Goal: Information Seeking & Learning: Find specific page/section

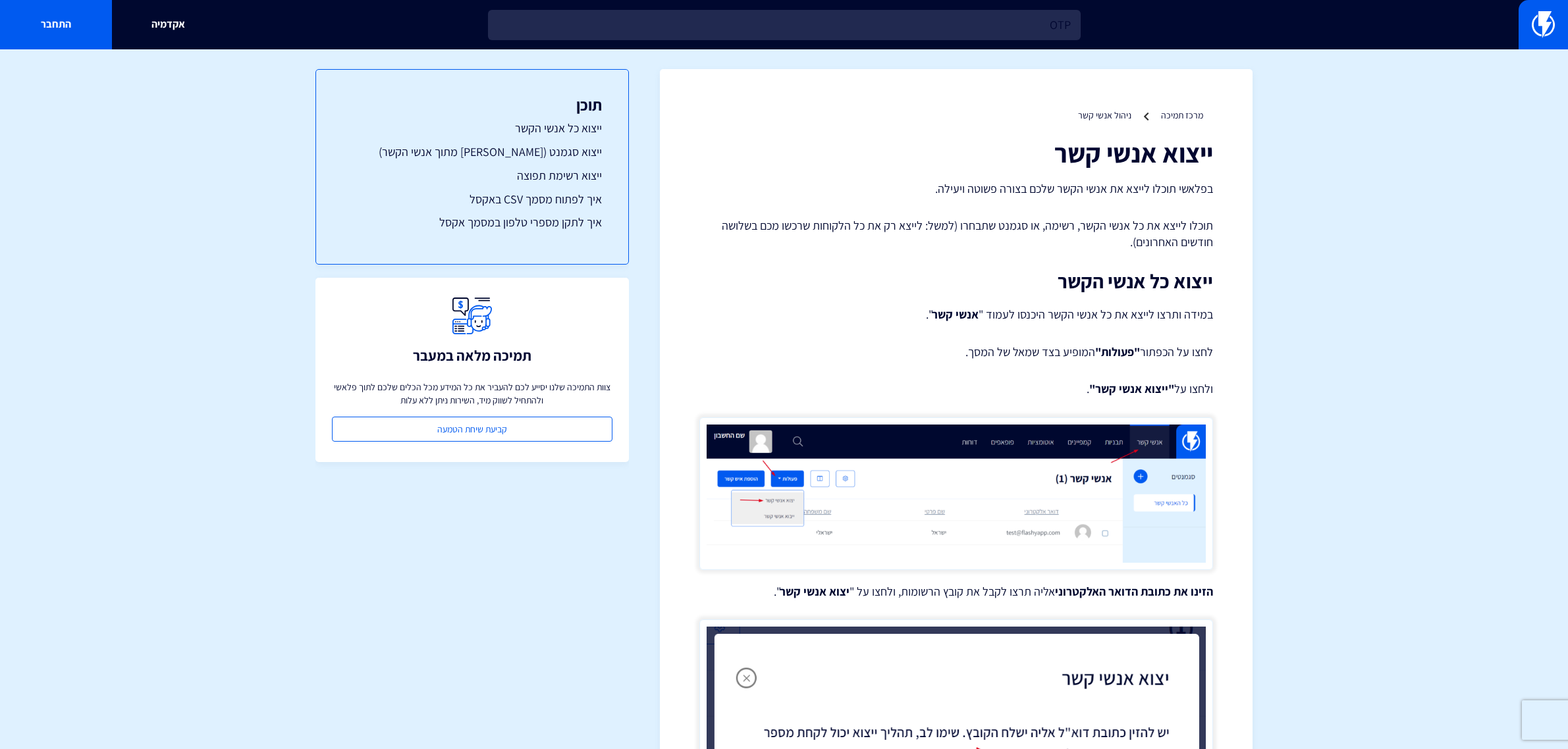
click at [982, 19] on input "OTP" at bounding box center [784, 25] width 593 height 30
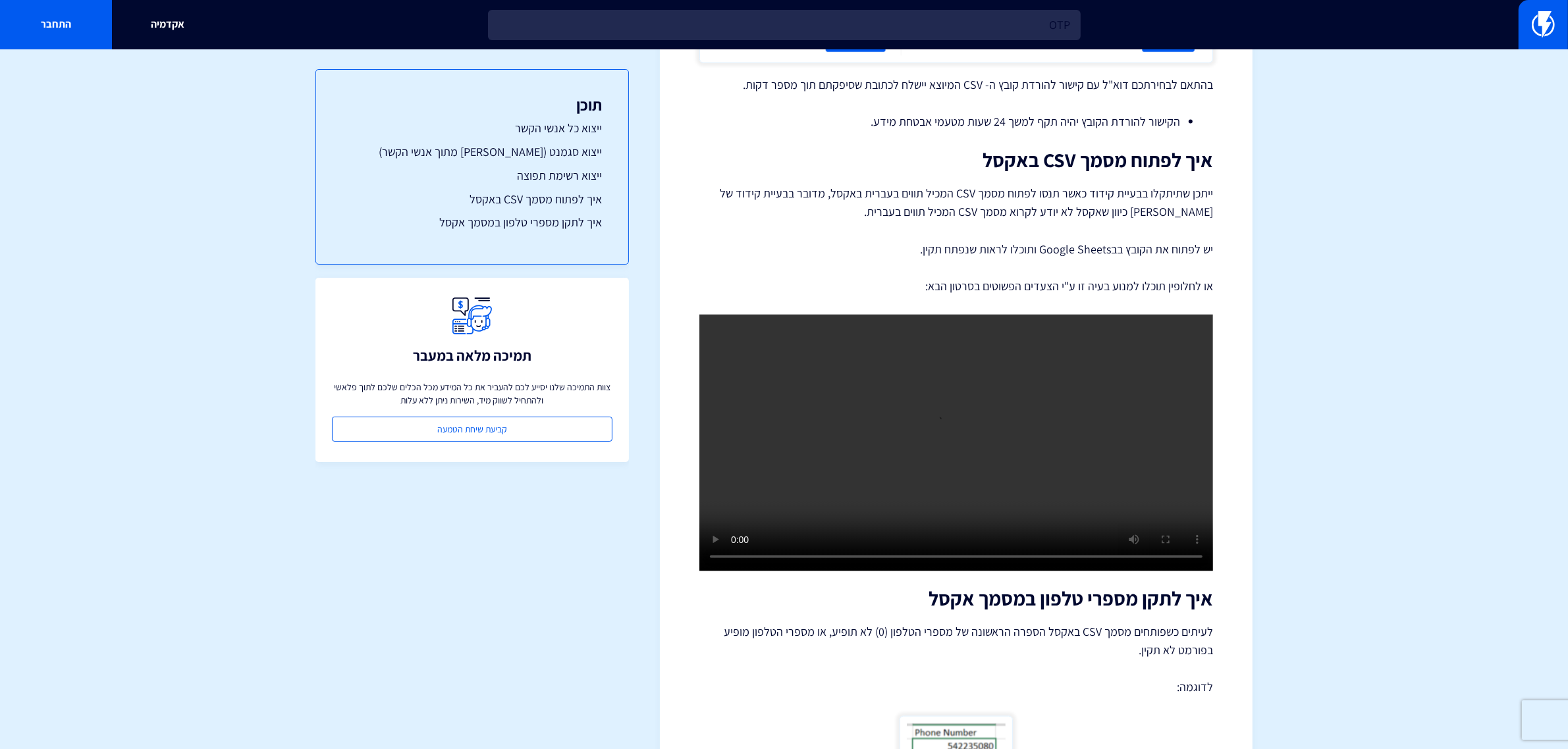
click at [982, 19] on input "OTP" at bounding box center [784, 25] width 593 height 30
type input "j"
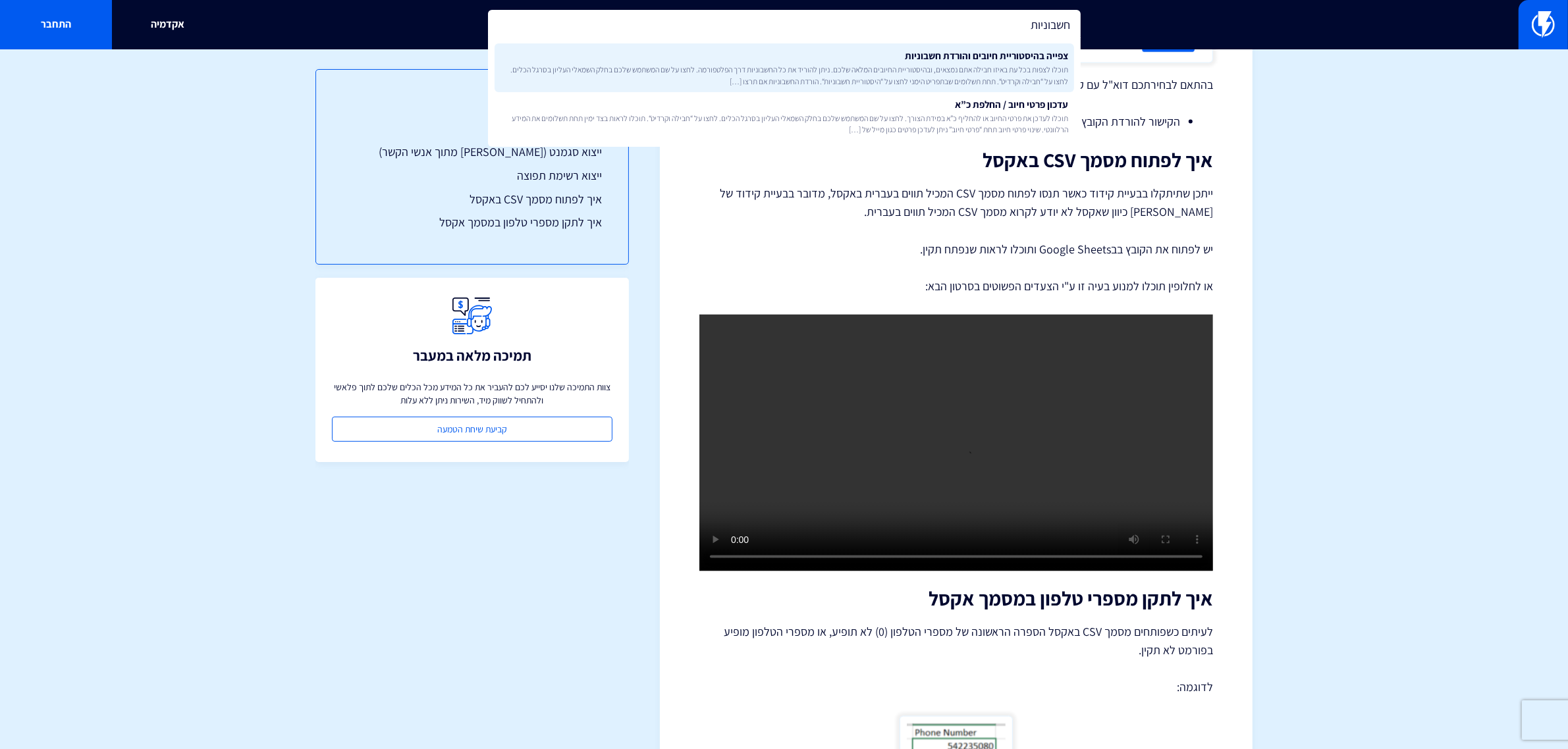
type input "חשבוניות"
click at [980, 43] on link "צפייה בהיסטוריית חיובים והורדת חשבוניות תוכלו לצפות בכל עת באיזו חבילה אתם נמצא…" at bounding box center [784, 67] width 580 height 49
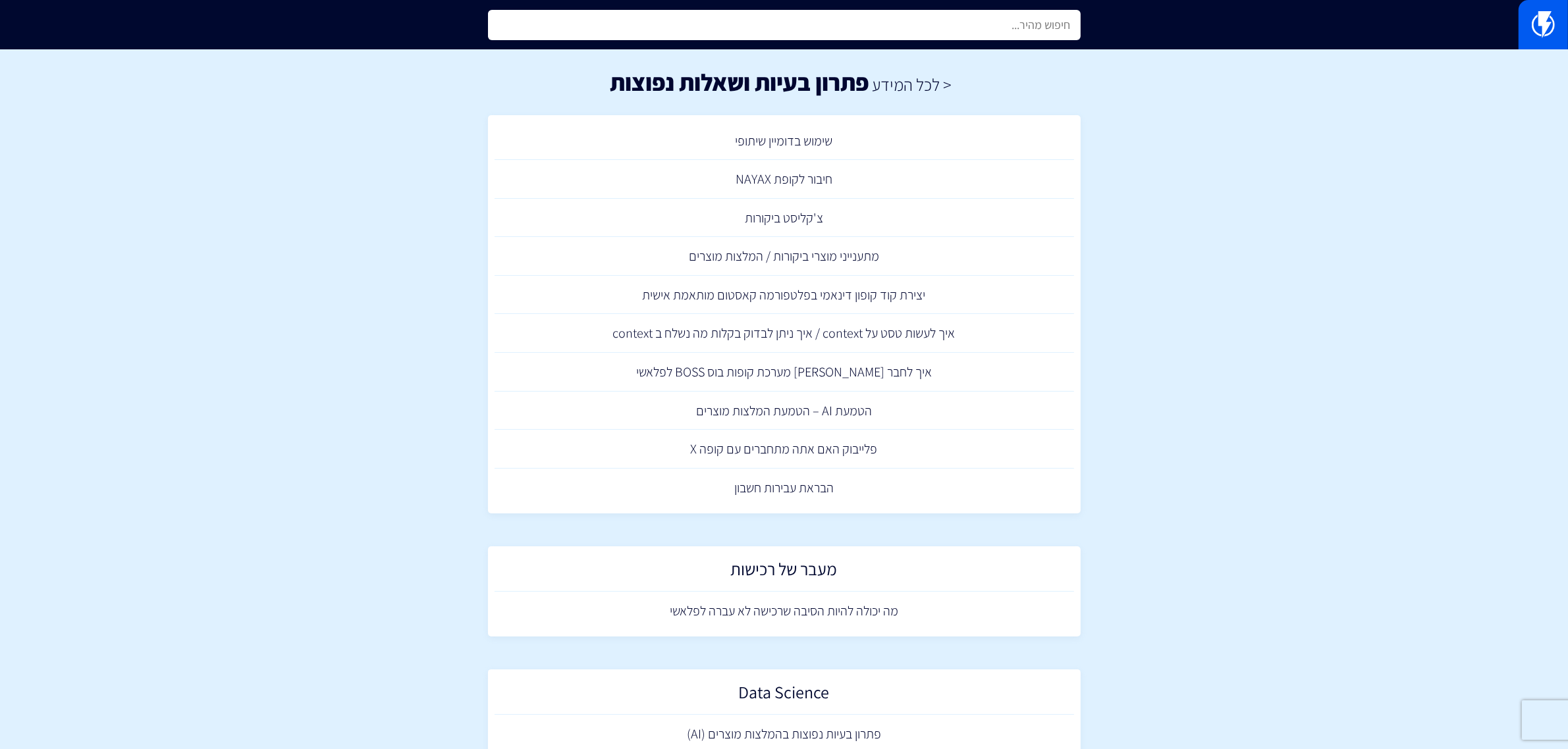
click at [997, 24] on input "text" at bounding box center [784, 25] width 593 height 30
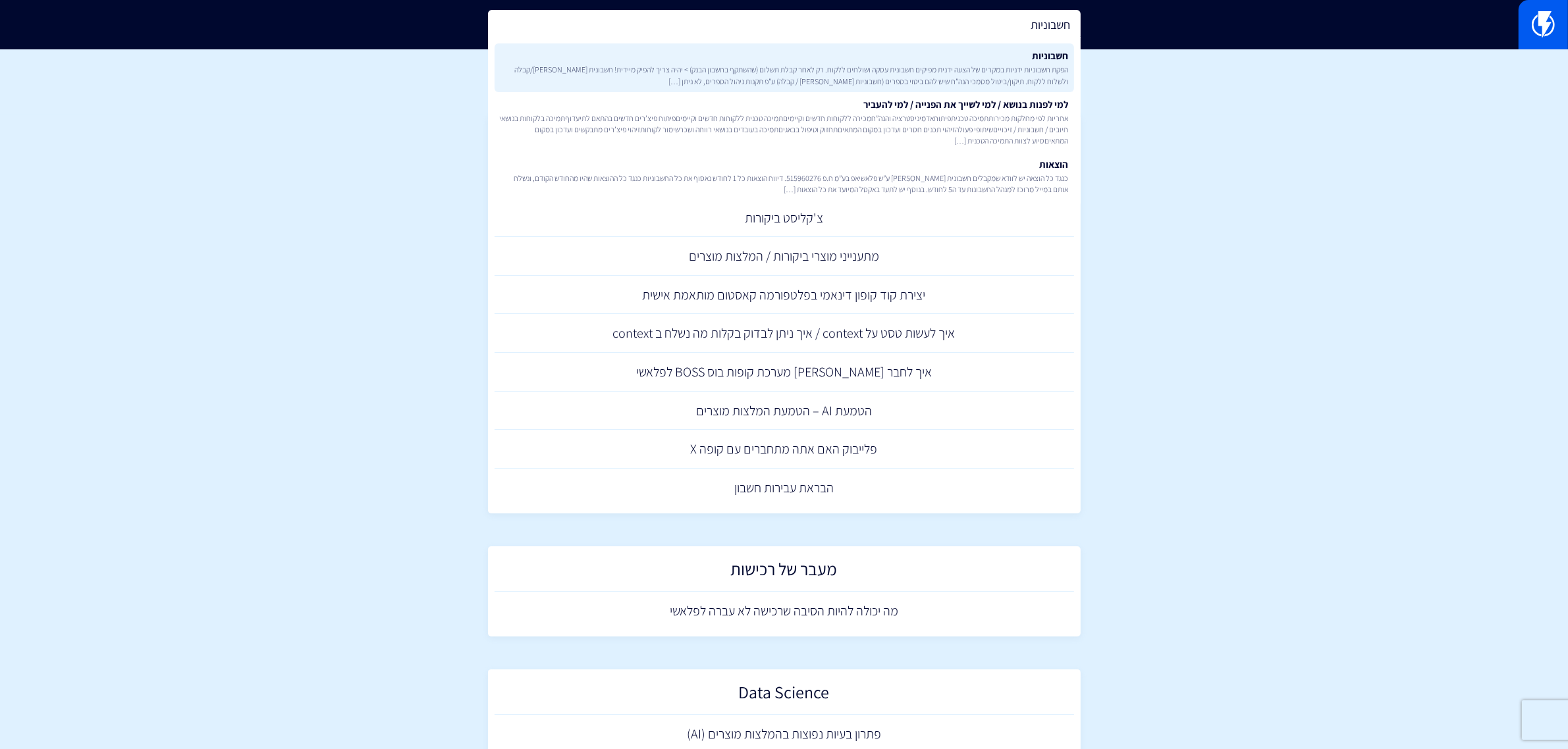
type input "חשבוניות"
click at [1022, 88] on link "חשבוניות הפקת חשבוניות ידניות במקרים של הצעה ידנית מפיקים חשבונית עסקה ושולחים …" at bounding box center [784, 67] width 580 height 49
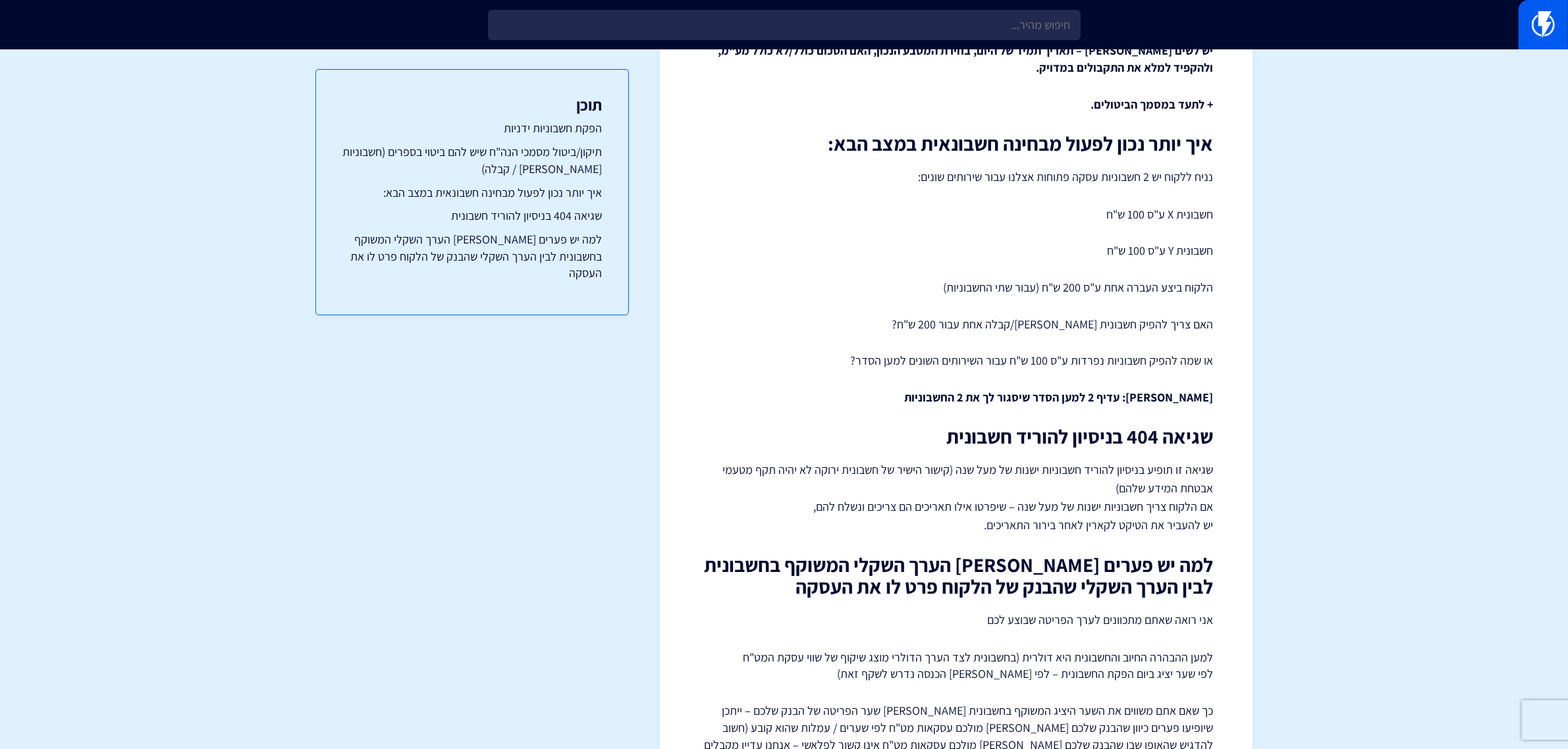
scroll to position [688, 0]
